Goal: Task Accomplishment & Management: Use online tool/utility

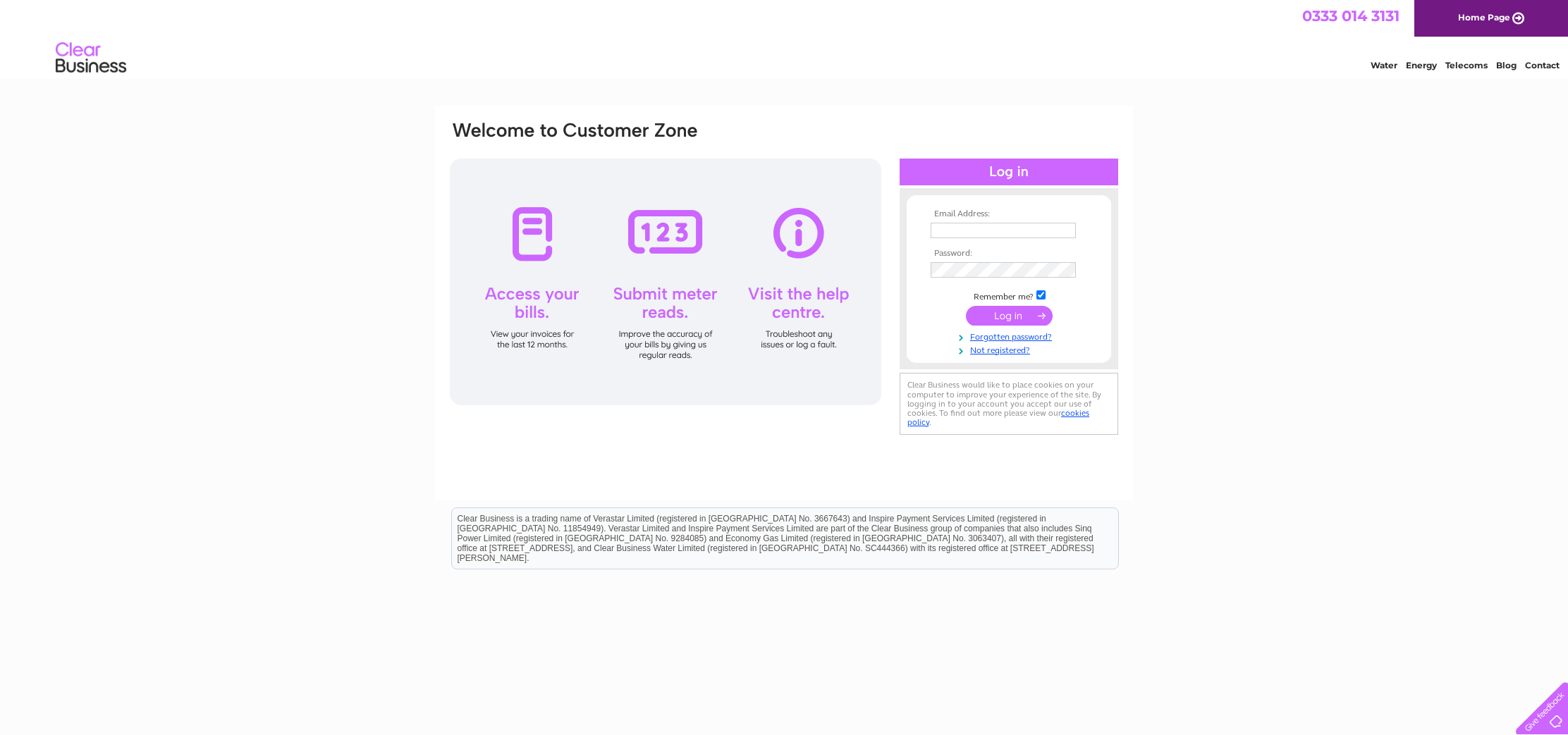
type input "rydercalum@gmail.com"
click at [1001, 317] on input "submit" at bounding box center [1009, 316] width 87 height 20
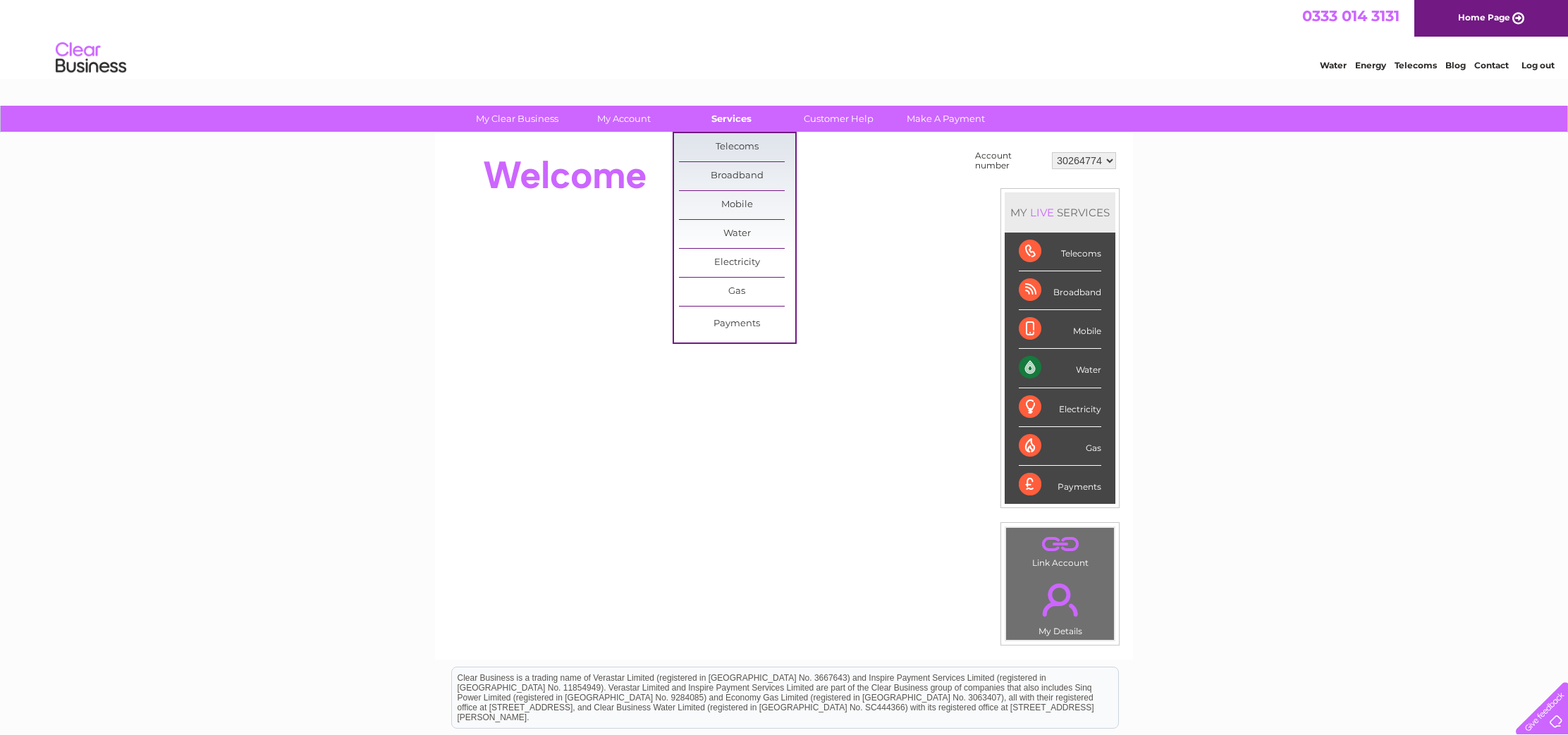
click at [730, 116] on link "Services" at bounding box center [732, 119] width 117 height 26
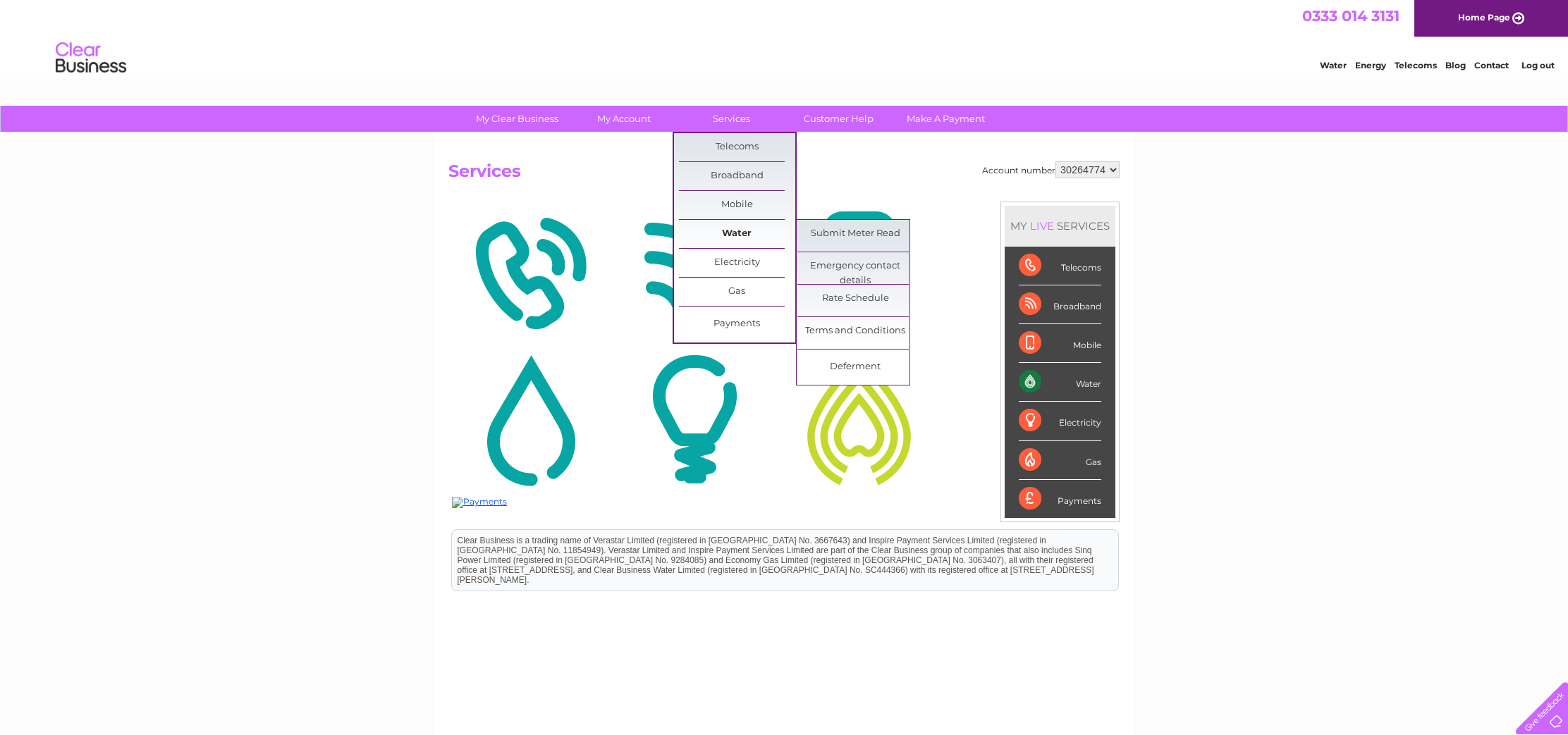
click at [744, 232] on link "Water" at bounding box center [737, 234] width 117 height 28
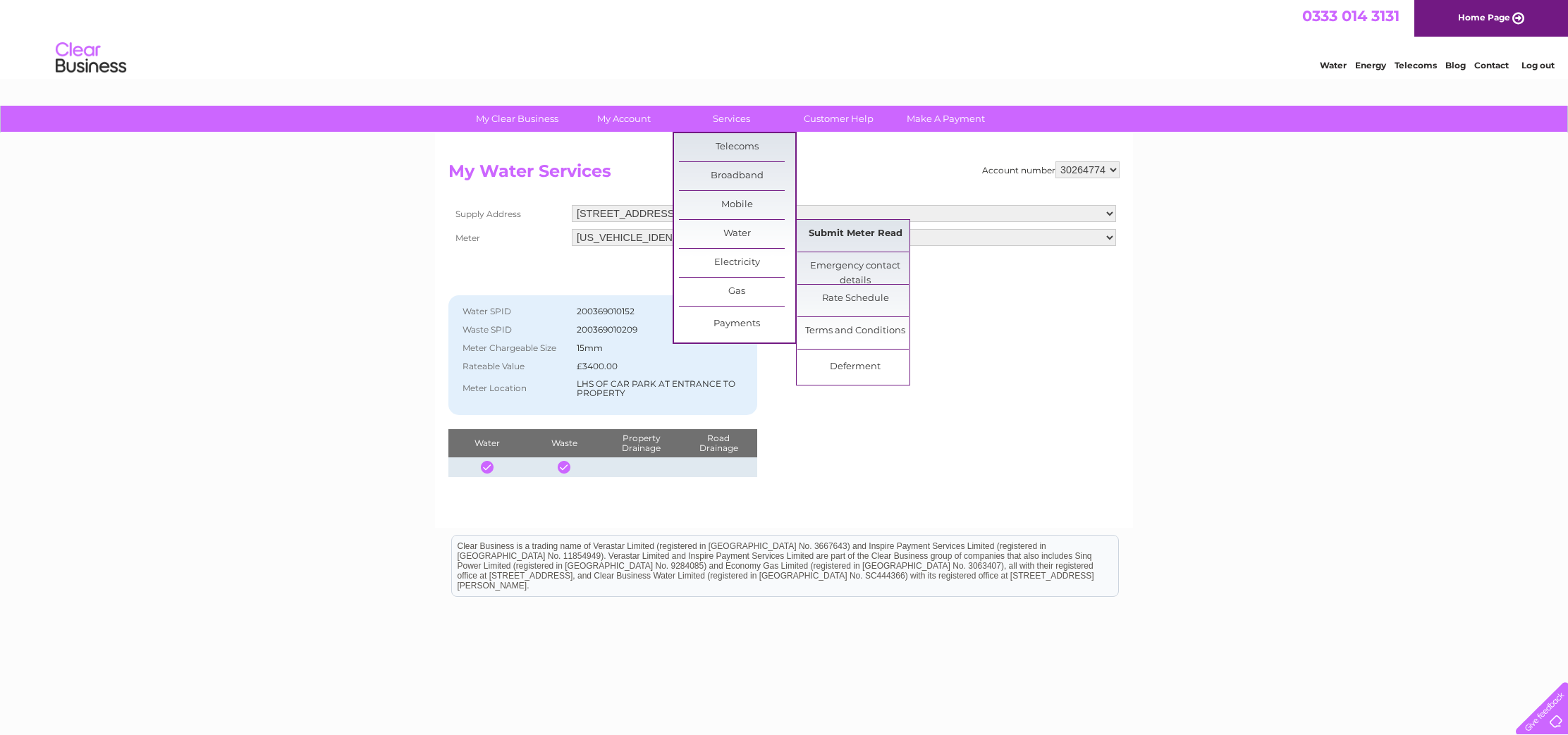
click at [832, 234] on link "Submit Meter Read" at bounding box center [855, 234] width 117 height 28
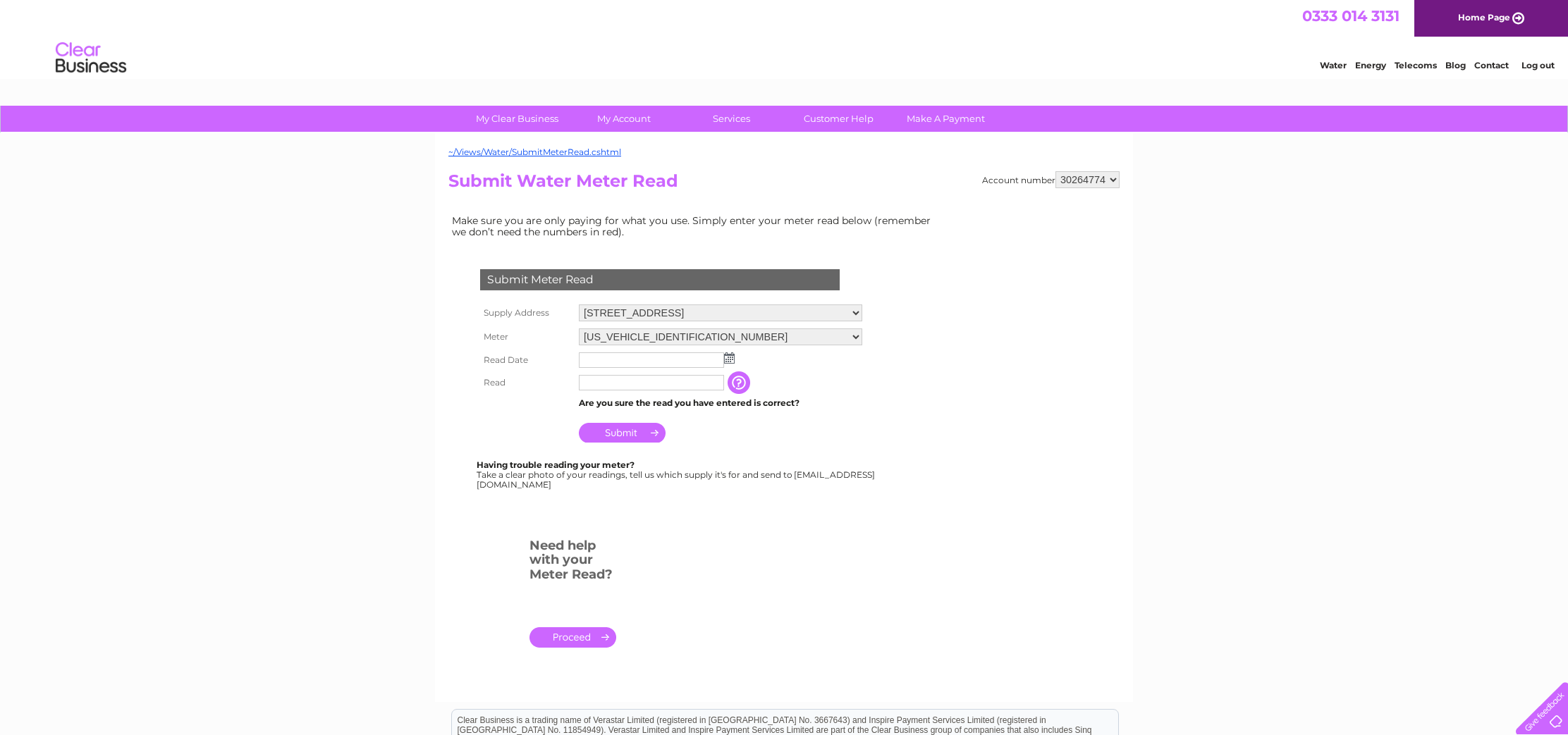
click at [634, 364] on input "text" at bounding box center [651, 360] width 145 height 16
click at [732, 358] on img at bounding box center [729, 357] width 10 height 11
click at [618, 420] on link "1" at bounding box center [613, 421] width 22 height 14
type input "2025/09/01"
click at [646, 384] on input "text" at bounding box center [652, 383] width 147 height 17
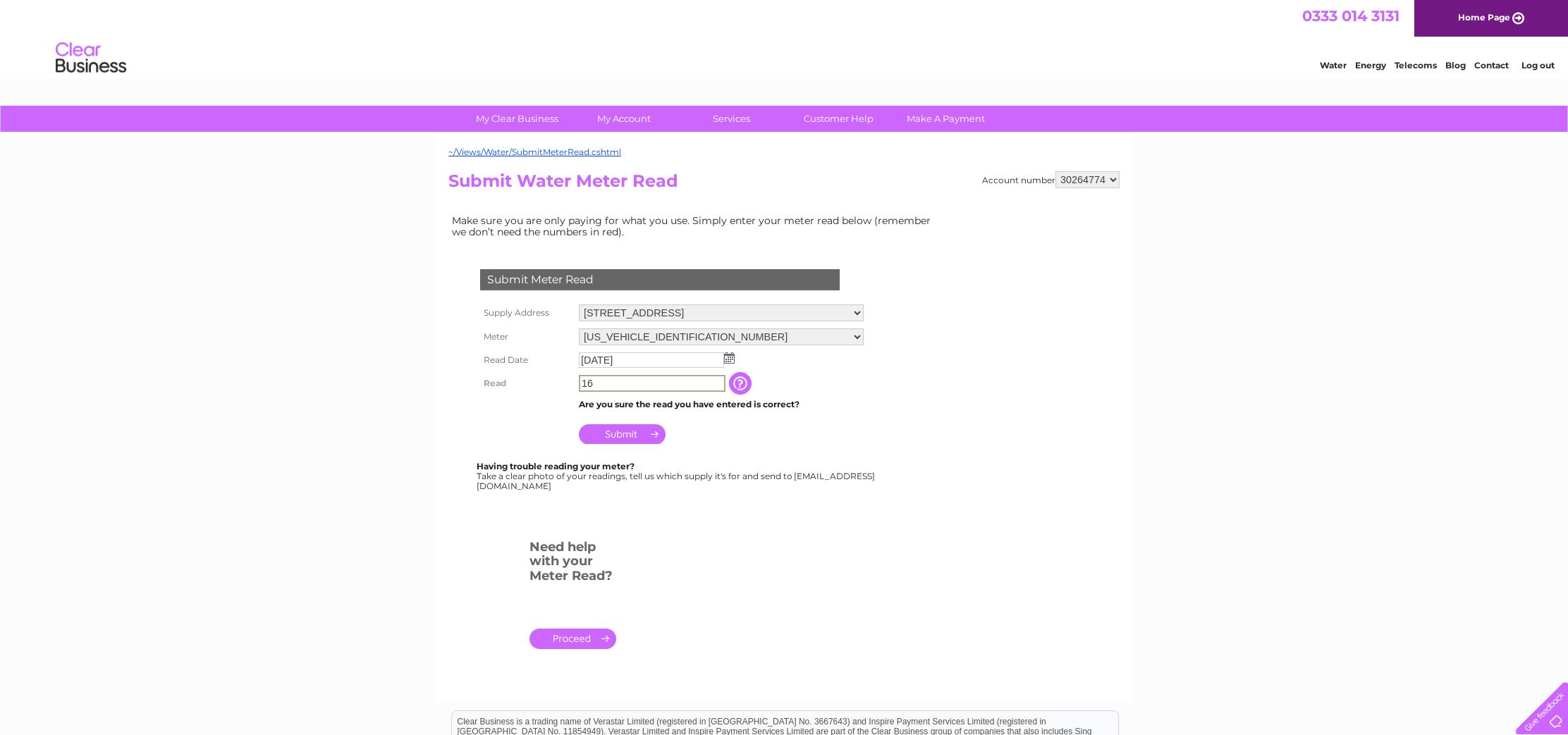
type input "16"
click at [745, 380] on input "button" at bounding box center [740, 383] width 25 height 23
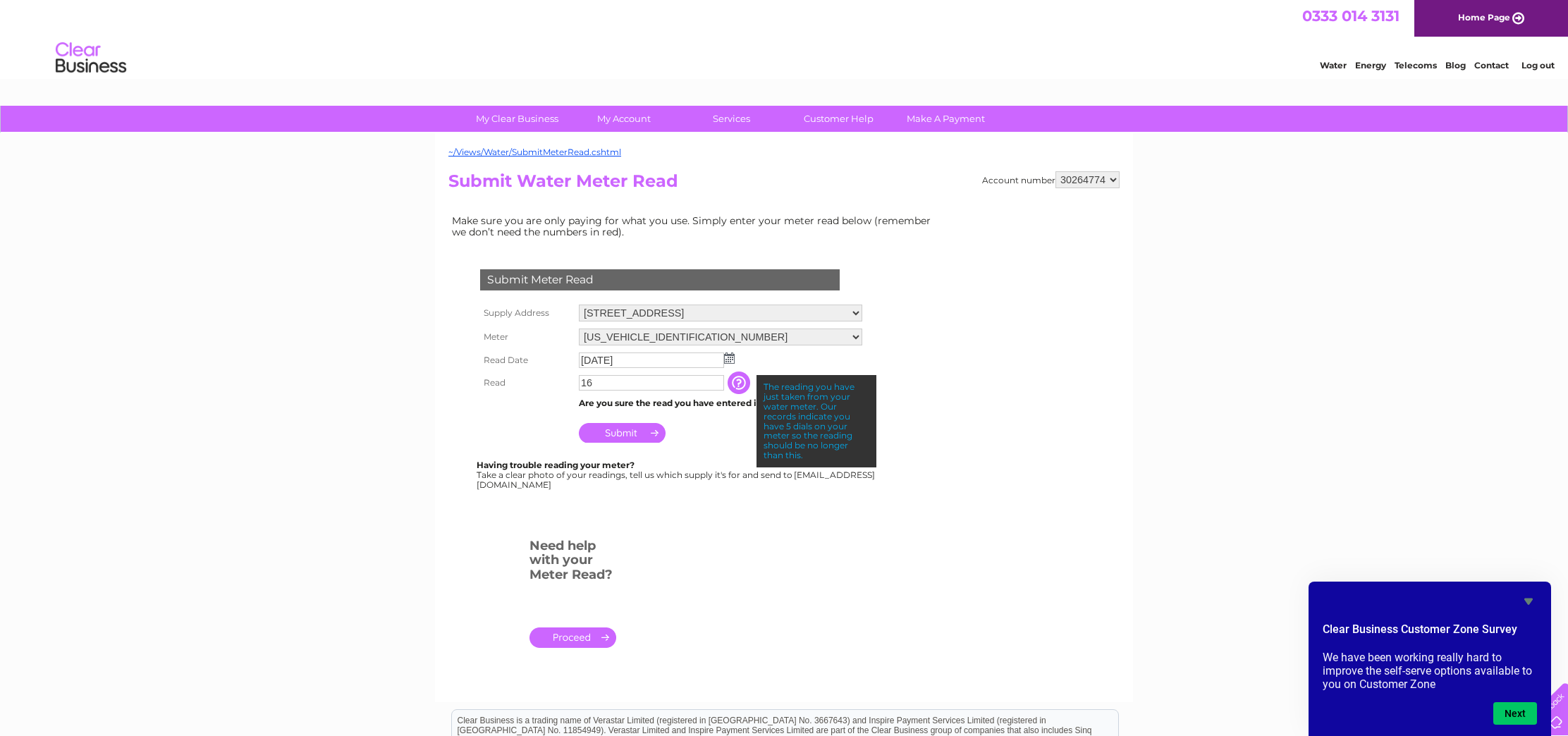
click at [646, 429] on input "Submit" at bounding box center [622, 432] width 87 height 20
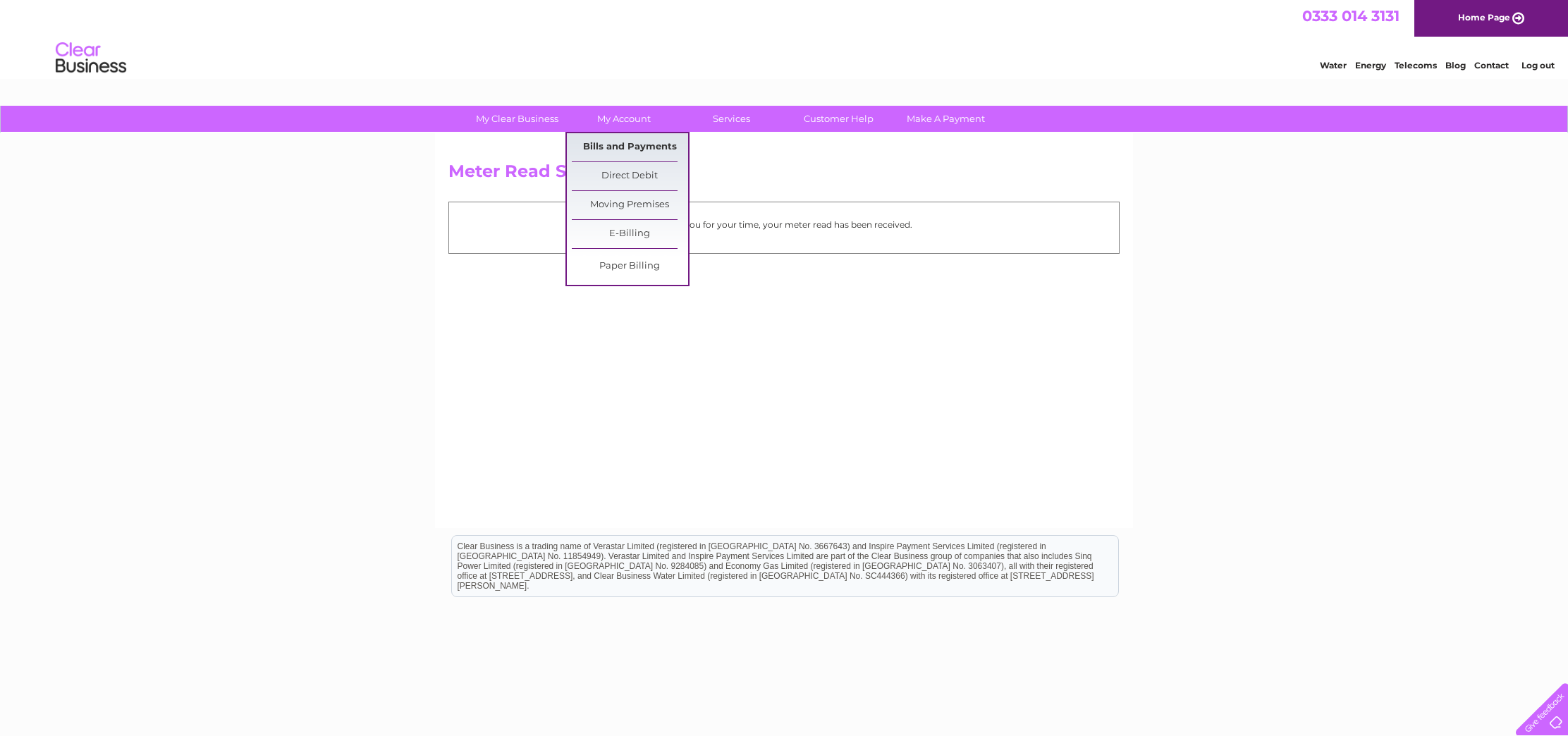
click at [637, 147] on link "Bills and Payments" at bounding box center [630, 147] width 117 height 28
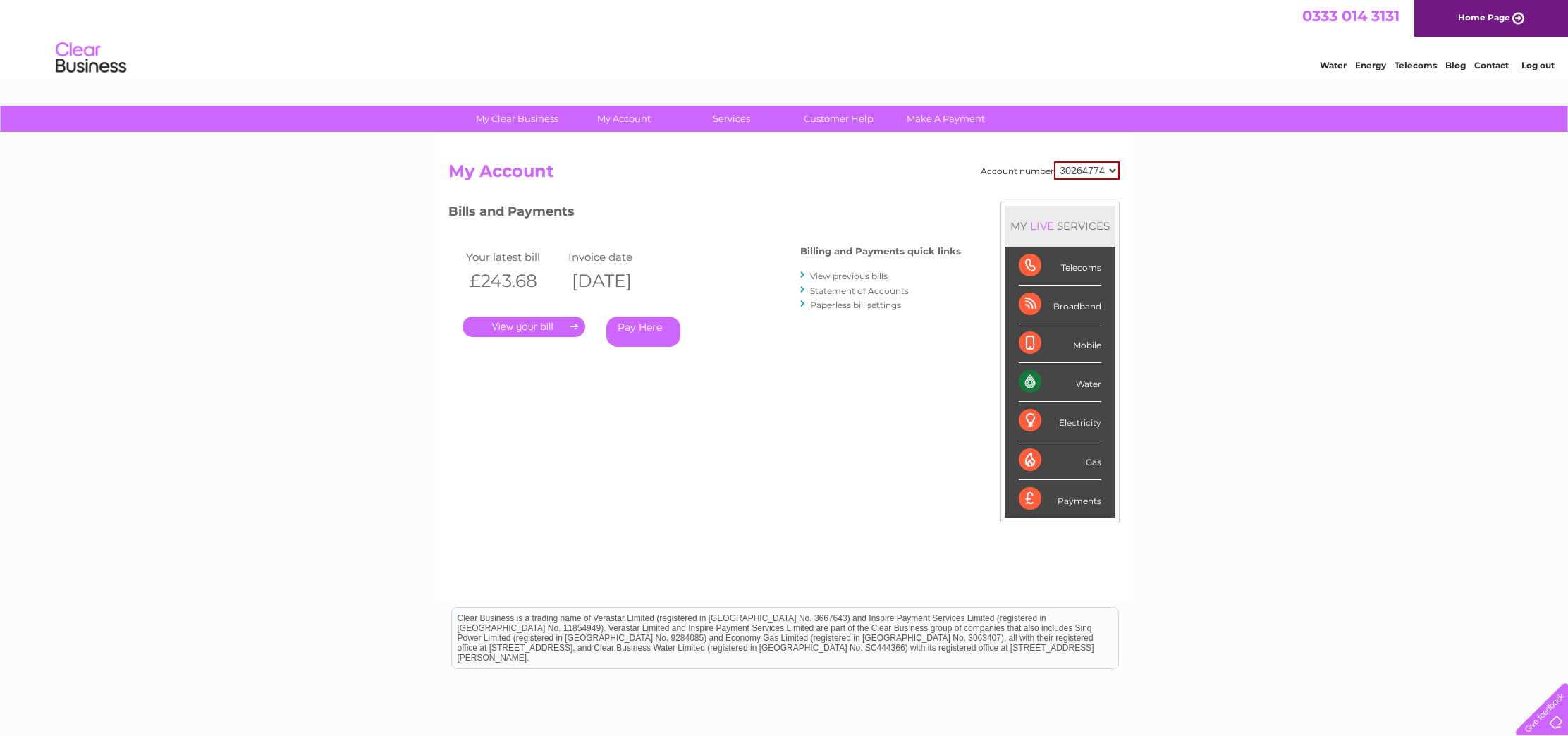
click at [551, 325] on link "." at bounding box center [523, 326] width 123 height 20
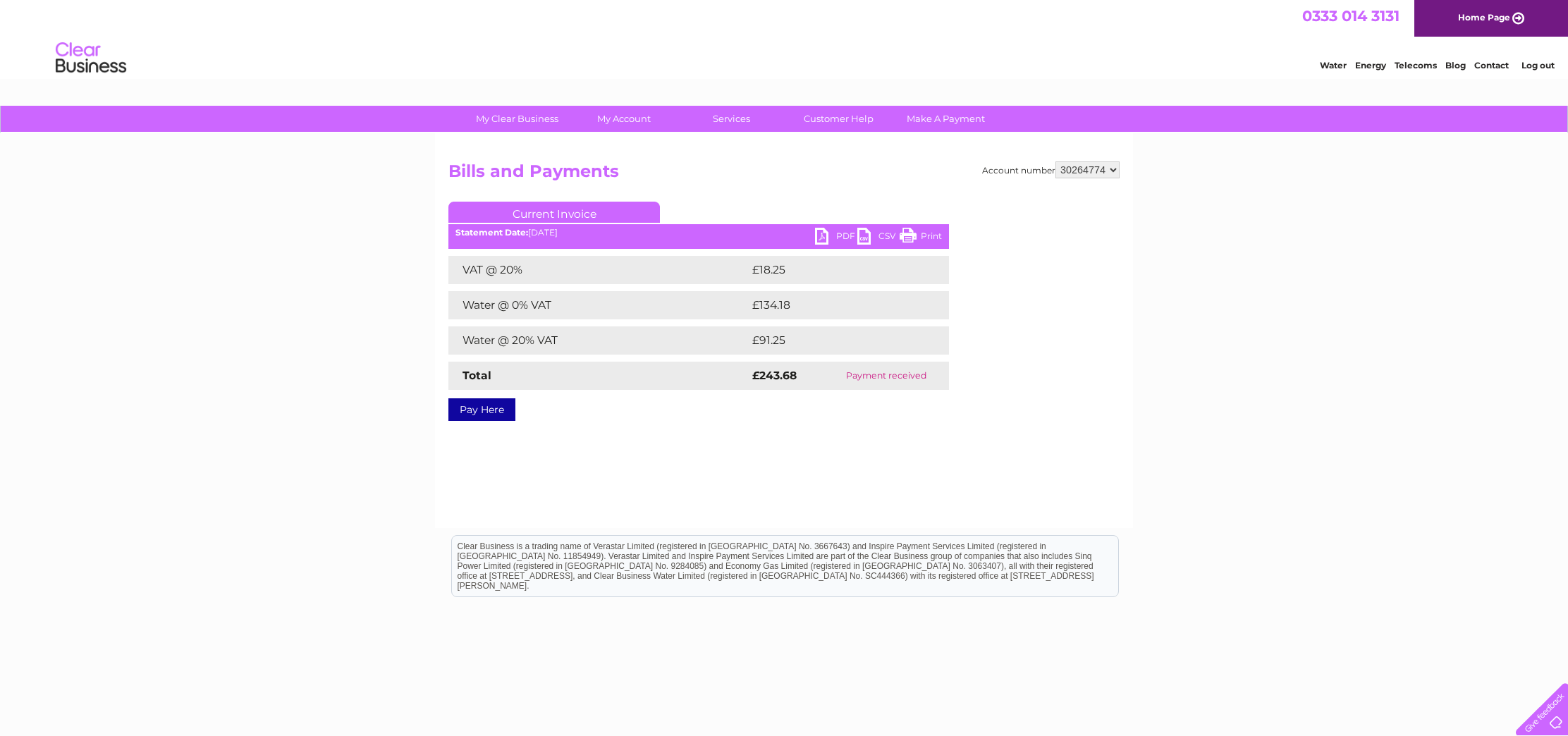
click at [827, 235] on link "PDF" at bounding box center [836, 238] width 43 height 20
